Goal: Navigation & Orientation: Find specific page/section

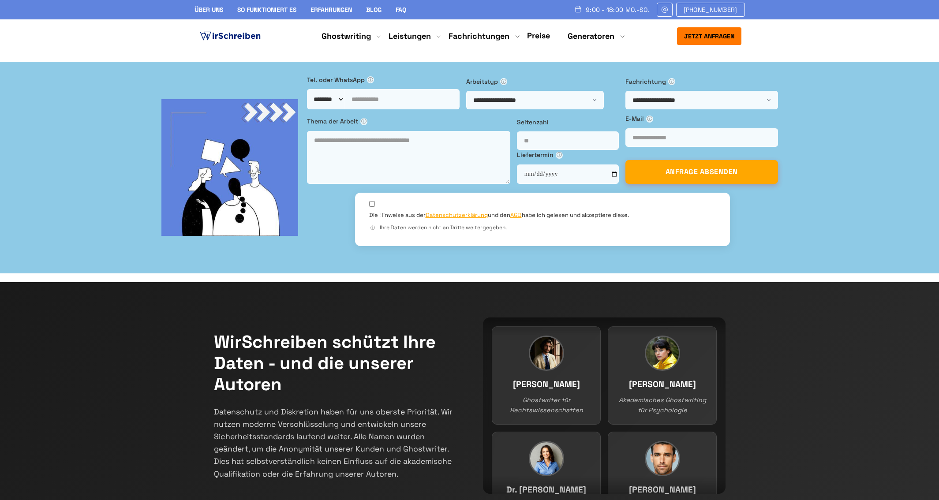
click at [214, 8] on link "Über uns" at bounding box center [209, 10] width 29 height 8
click at [204, 6] on link "Über uns" at bounding box center [209, 10] width 29 height 8
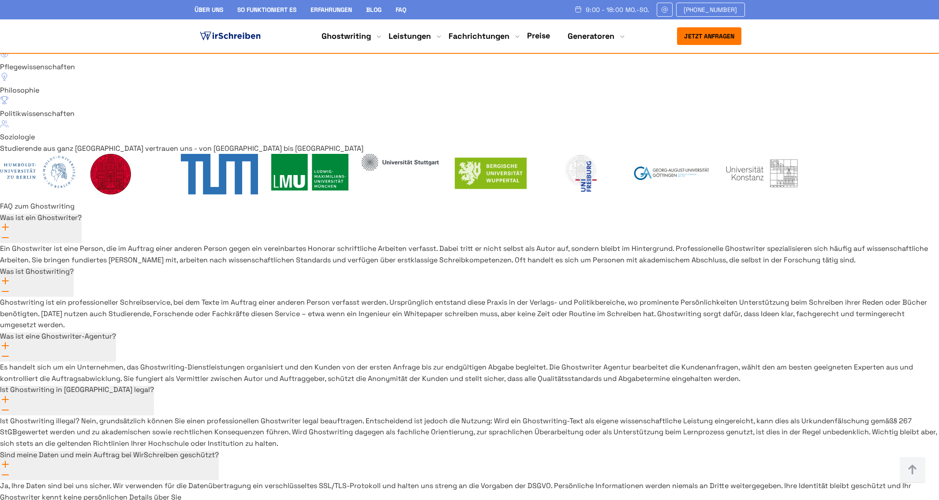
scroll to position [6319, 0]
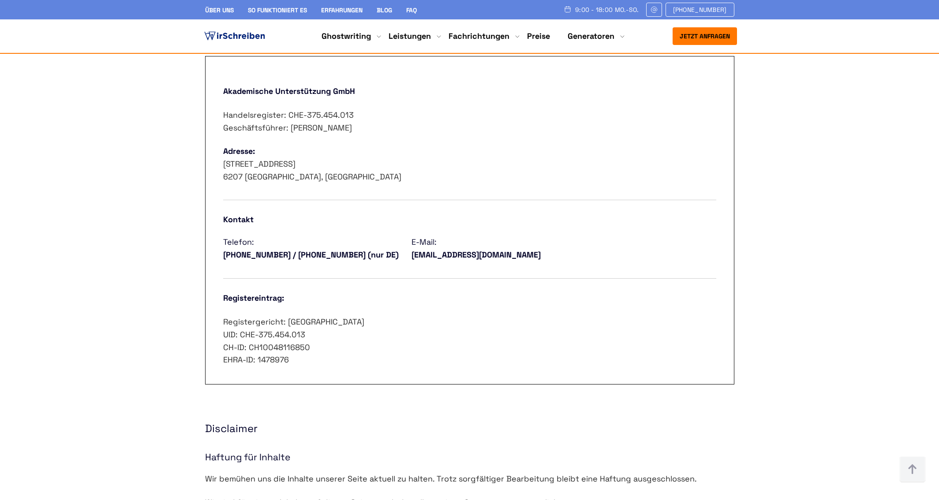
scroll to position [530, 0]
